Goal: Transaction & Acquisition: Purchase product/service

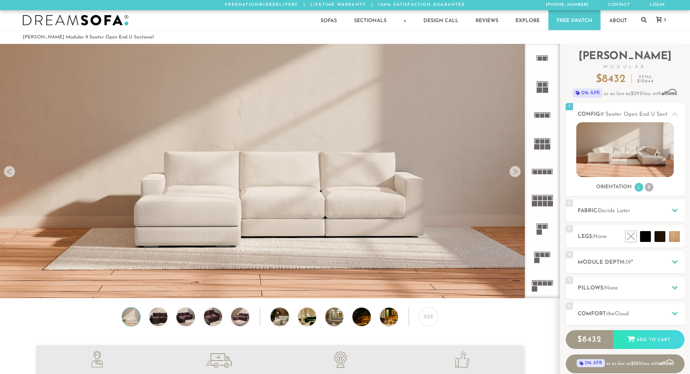
scroll to position [8486, 685]
click at [649, 187] on li "R" at bounding box center [649, 187] width 9 height 9
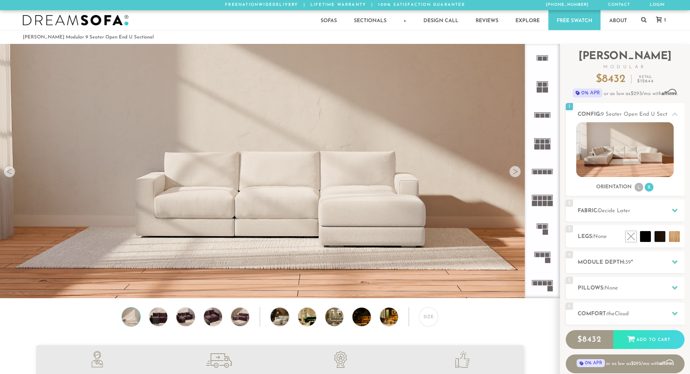
click at [619, 266] on h2 "Module Depth: 39 "" at bounding box center [631, 262] width 107 height 8
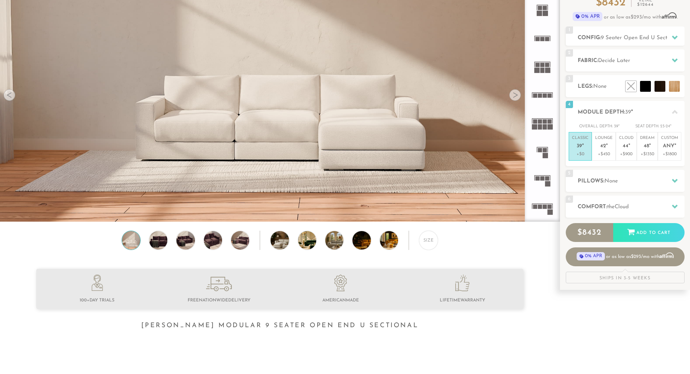
scroll to position [76, 0]
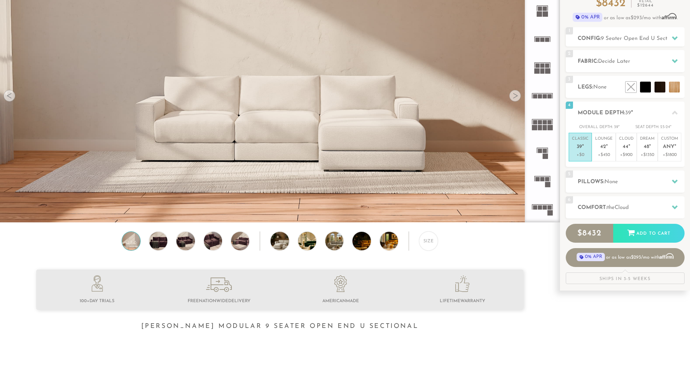
click at [430, 244] on div "Size" at bounding box center [428, 240] width 19 height 19
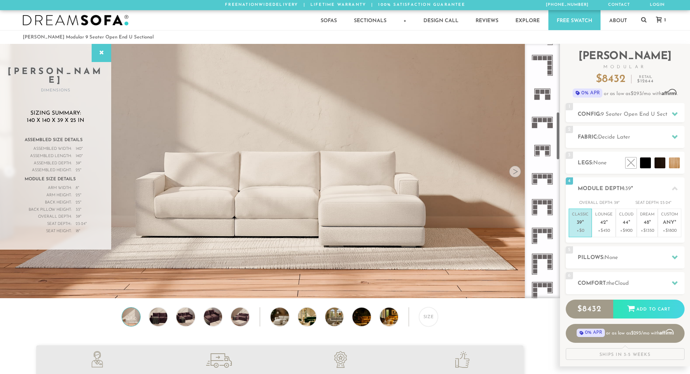
scroll to position [362, 0]
click at [550, 235] on rect at bounding box center [550, 235] width 4 height 4
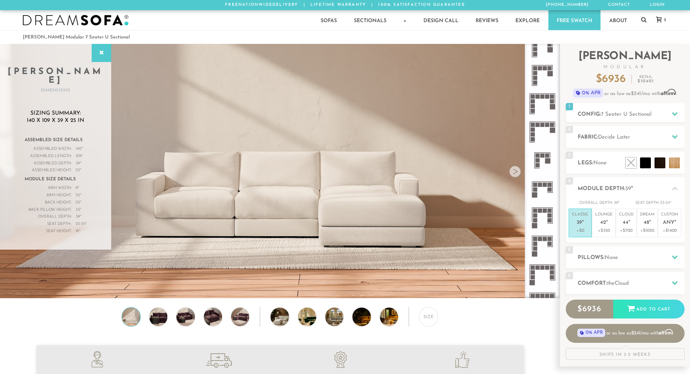
scroll to position [1105, 0]
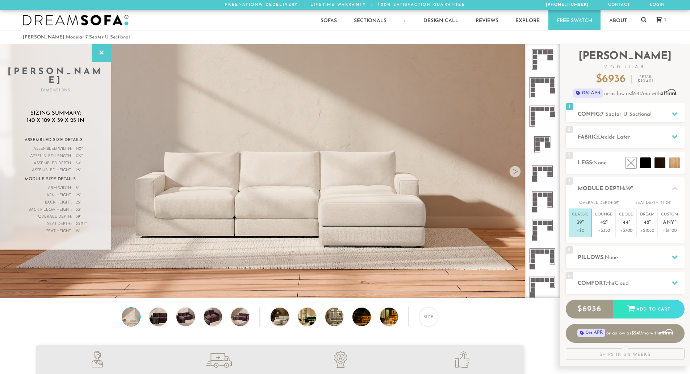
click at [657, 23] on link "1" at bounding box center [659, 20] width 21 height 7
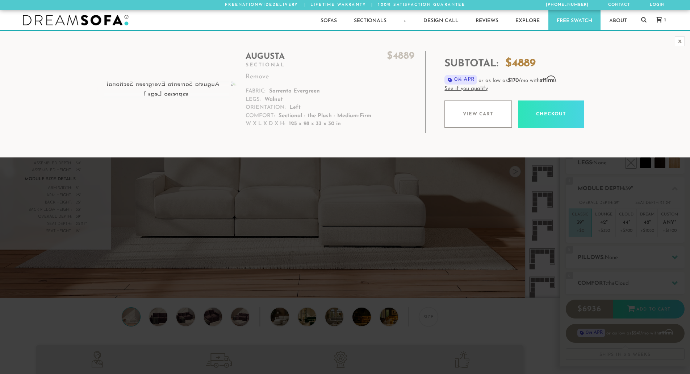
click at [265, 55] on h2 "Augusta $ 4889" at bounding box center [330, 56] width 169 height 11
click at [188, 88] on img at bounding box center [166, 125] width 142 height 90
